Goal: Task Accomplishment & Management: Use online tool/utility

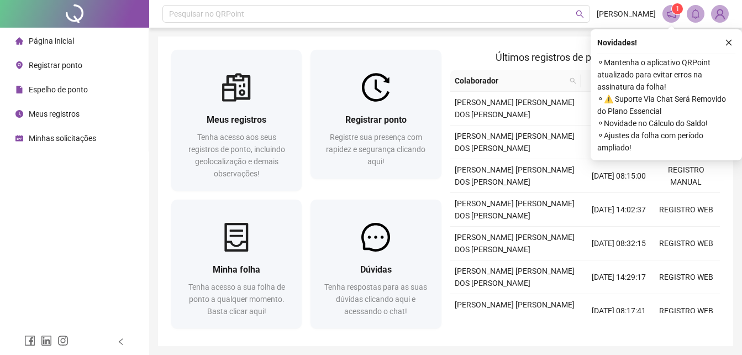
click at [731, 38] on button "button" at bounding box center [729, 42] width 13 height 13
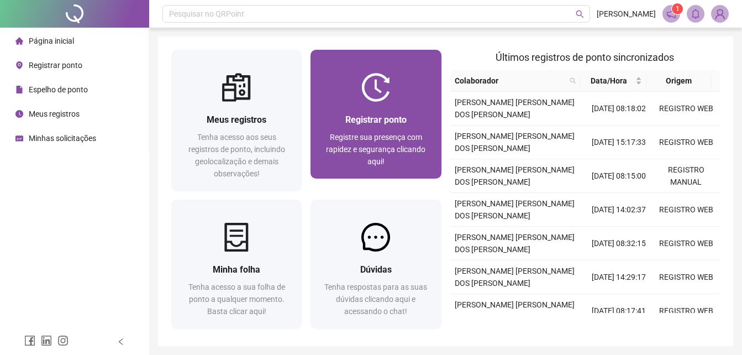
click at [384, 77] on img at bounding box center [376, 87] width 29 height 29
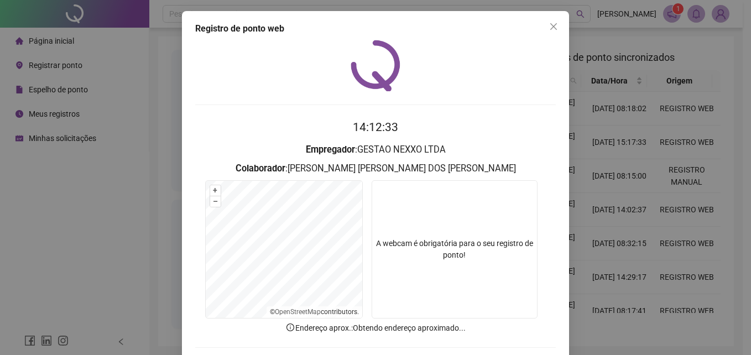
scroll to position [53, 0]
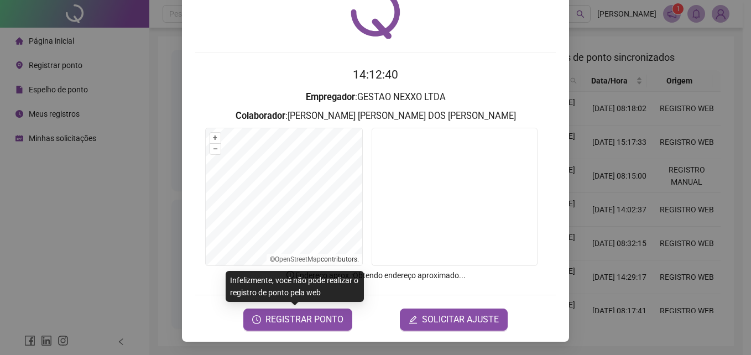
click at [308, 300] on div "Infelizmente, você não pode realizar o registro de ponto pela web" at bounding box center [295, 286] width 138 height 31
click at [295, 323] on span "REGISTRAR PONTO" at bounding box center [304, 319] width 78 height 13
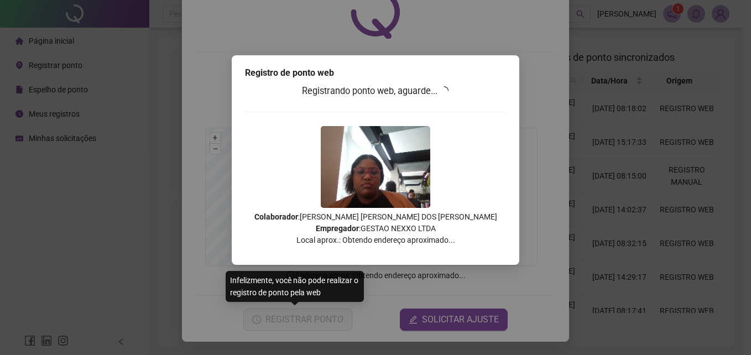
click at [448, 65] on div "Registro de ponto web Registrando ponto web, aguarde... Colaborador : [PERSON_N…" at bounding box center [375, 160] width 287 height 210
click at [427, 48] on div "Registro de ponto web Registrando ponto web, aguarde... Colaborador : [PERSON_N…" at bounding box center [375, 177] width 751 height 355
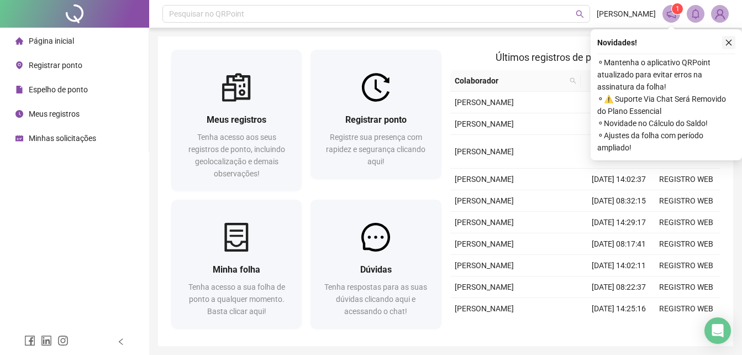
click at [732, 41] on icon "close" at bounding box center [729, 43] width 8 height 8
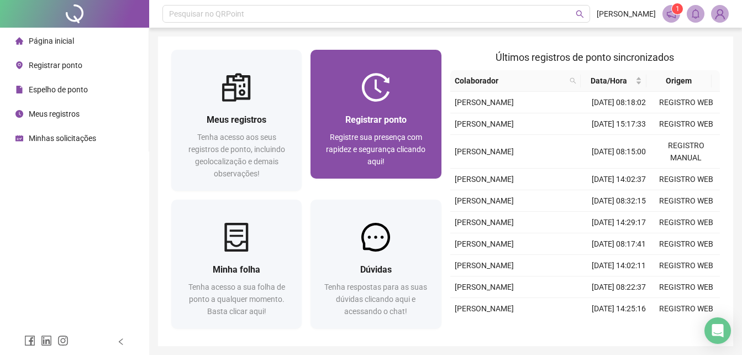
click at [335, 93] on div at bounding box center [376, 87] width 130 height 29
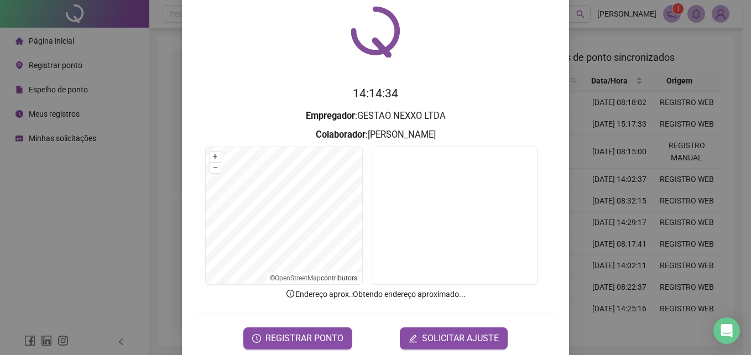
scroll to position [53, 0]
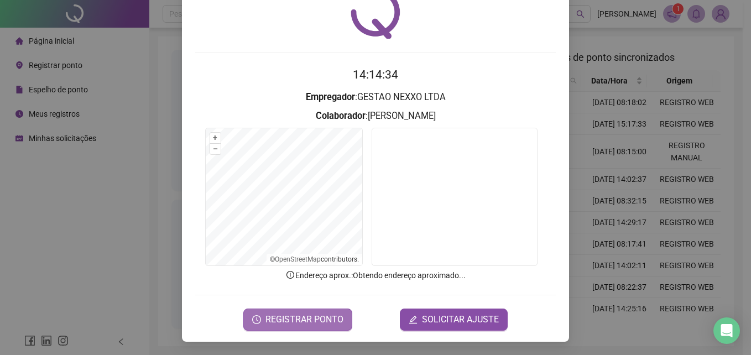
click at [281, 309] on button "REGISTRAR PONTO" at bounding box center [297, 319] width 109 height 22
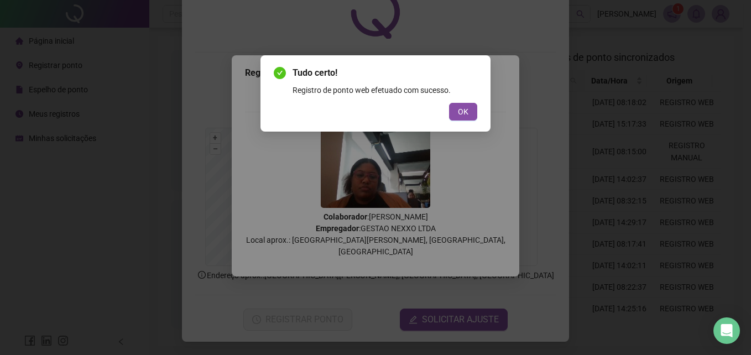
click at [460, 113] on span "OK" at bounding box center [463, 112] width 11 height 12
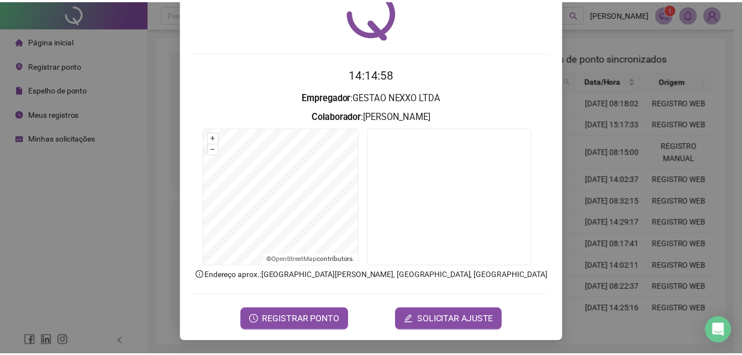
scroll to position [0, 0]
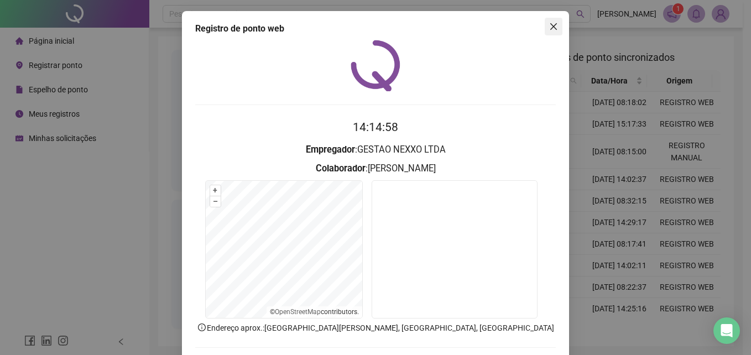
click at [540, 27] on div "Registro de ponto web 14:14:58 Empregador : GESTAO NEXXO LTDA Colaborador : [PE…" at bounding box center [375, 202] width 387 height 383
drag, startPoint x: 540, startPoint y: 27, endPoint x: 546, endPoint y: 28, distance: 5.6
click at [549, 28] on icon "close" at bounding box center [553, 26] width 9 height 9
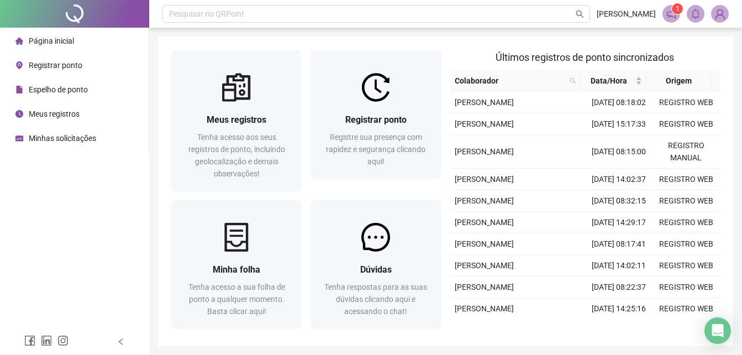
scroll to position [39, 0]
